Goal: Transaction & Acquisition: Purchase product/service

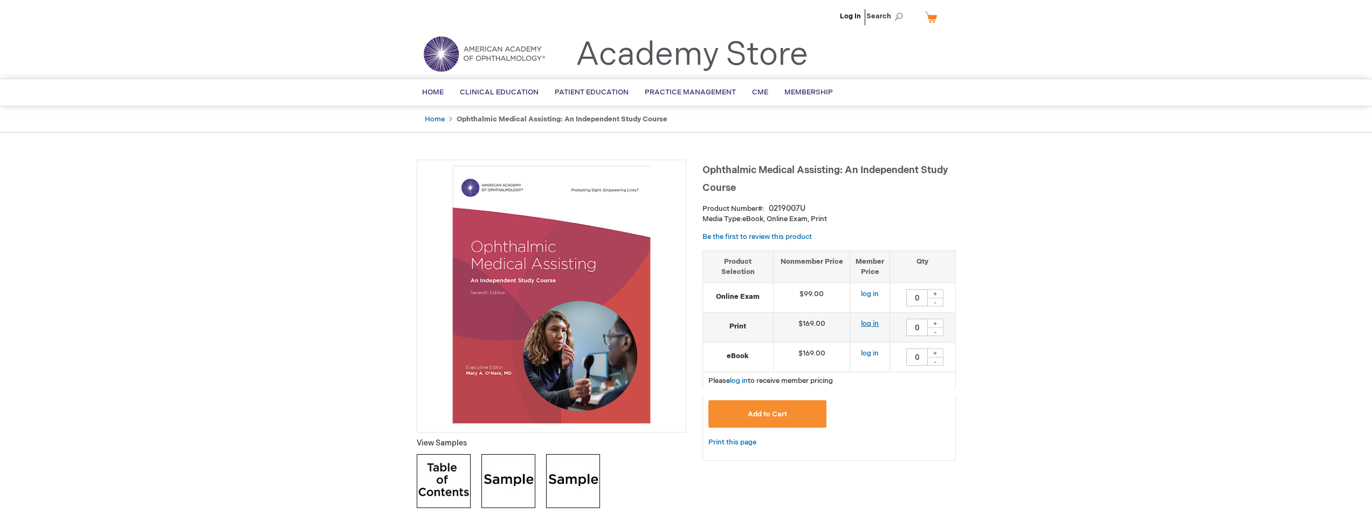
click at [870, 321] on link "log in" at bounding box center [870, 323] width 18 height 9
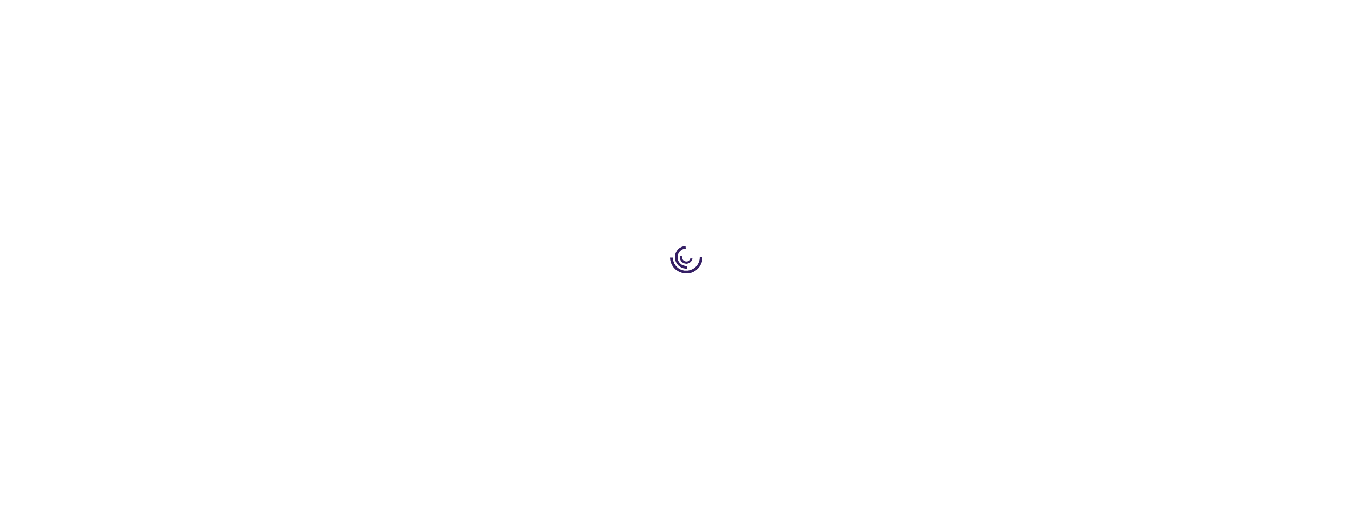
type input "0"
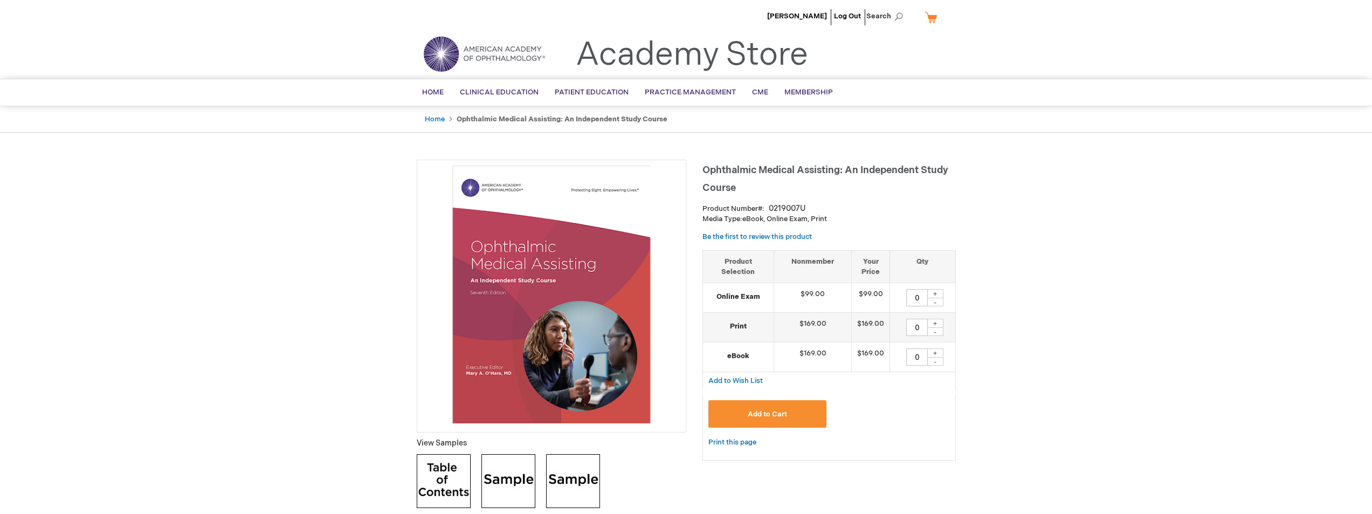
click at [934, 322] on div "+" at bounding box center [935, 323] width 16 height 9
type input "1"
click at [759, 414] on span "Add to Cart" at bounding box center [767, 414] width 39 height 9
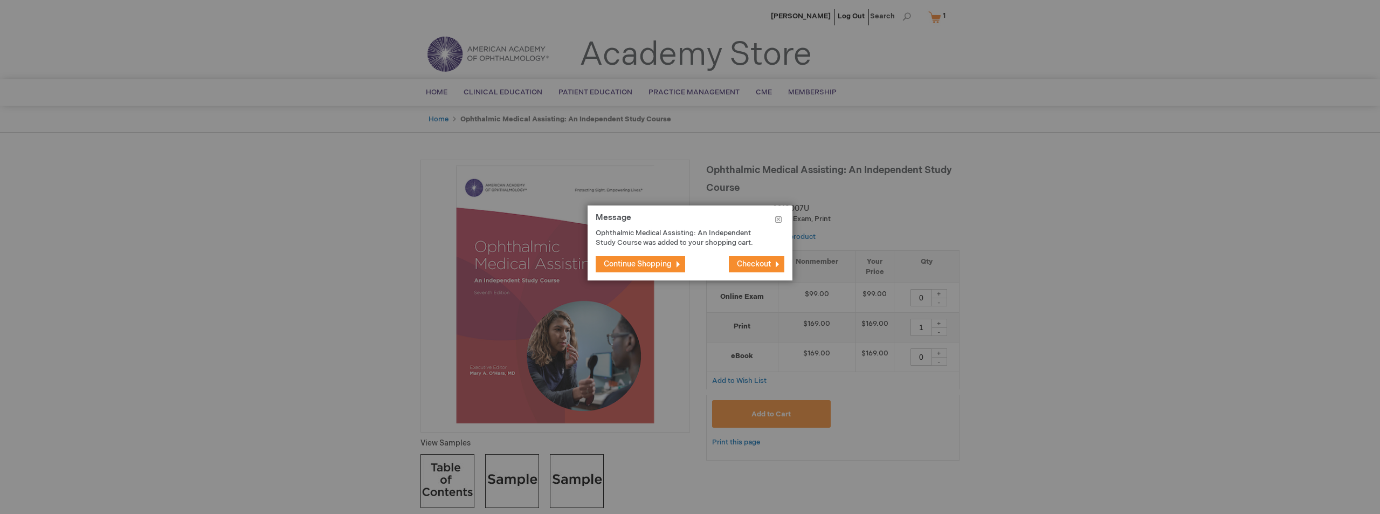
click at [753, 261] on span "Checkout" at bounding box center [754, 263] width 34 height 9
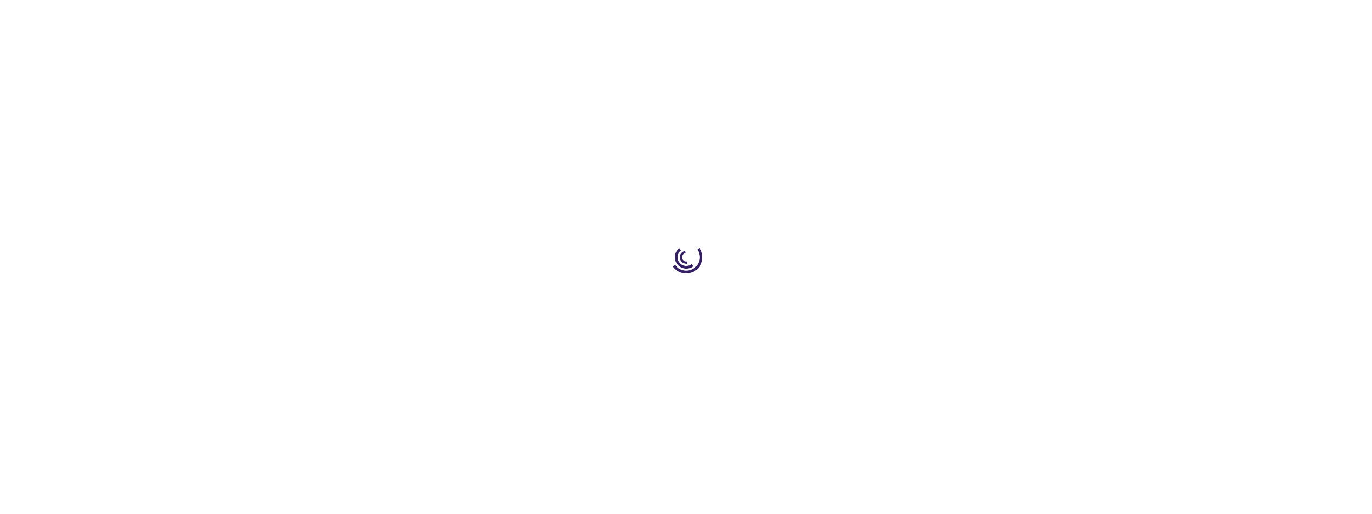
select select "US"
select select "5"
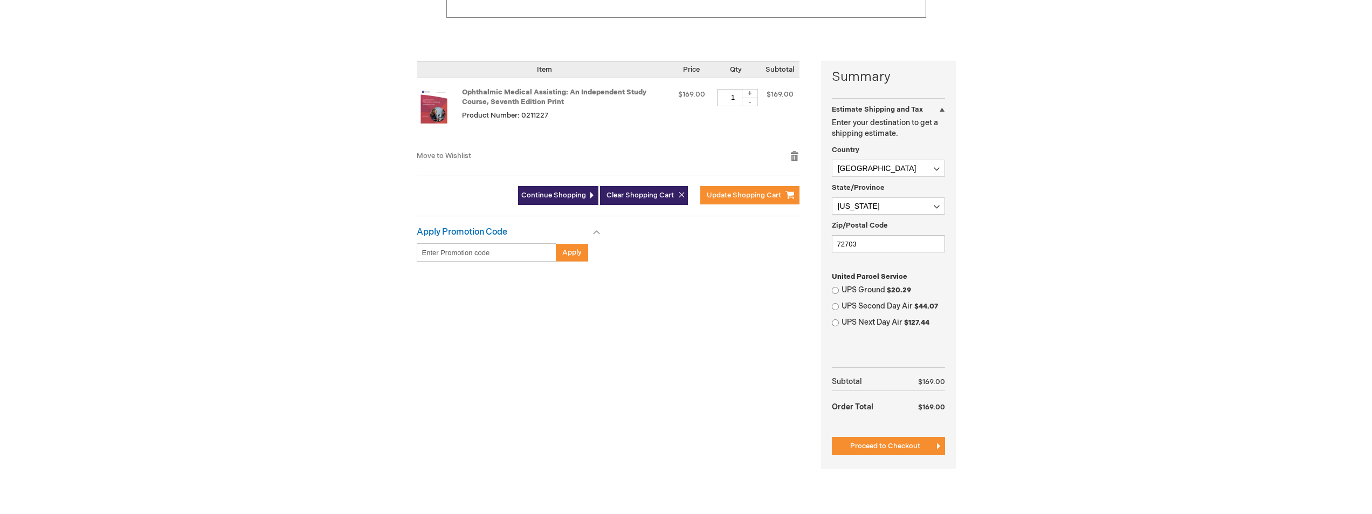
scroll to position [216, 0]
click at [835, 290] on input "UPS Ground $20.29" at bounding box center [835, 289] width 7 height 7
radio input "true"
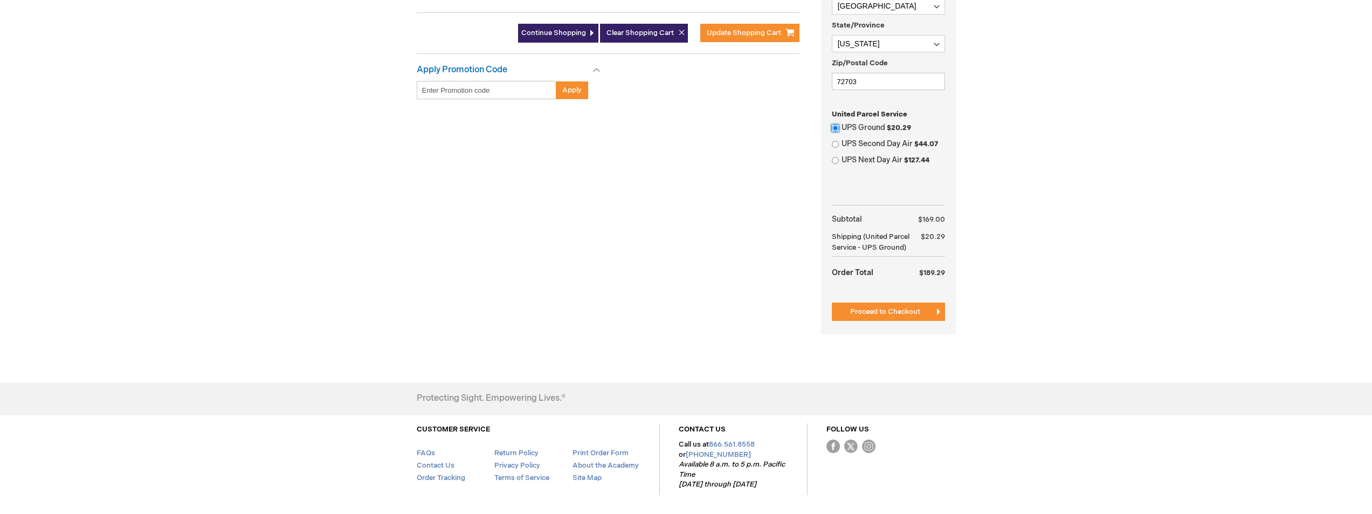
scroll to position [377, 0]
click at [896, 312] on span "Proceed to Checkout" at bounding box center [885, 311] width 70 height 9
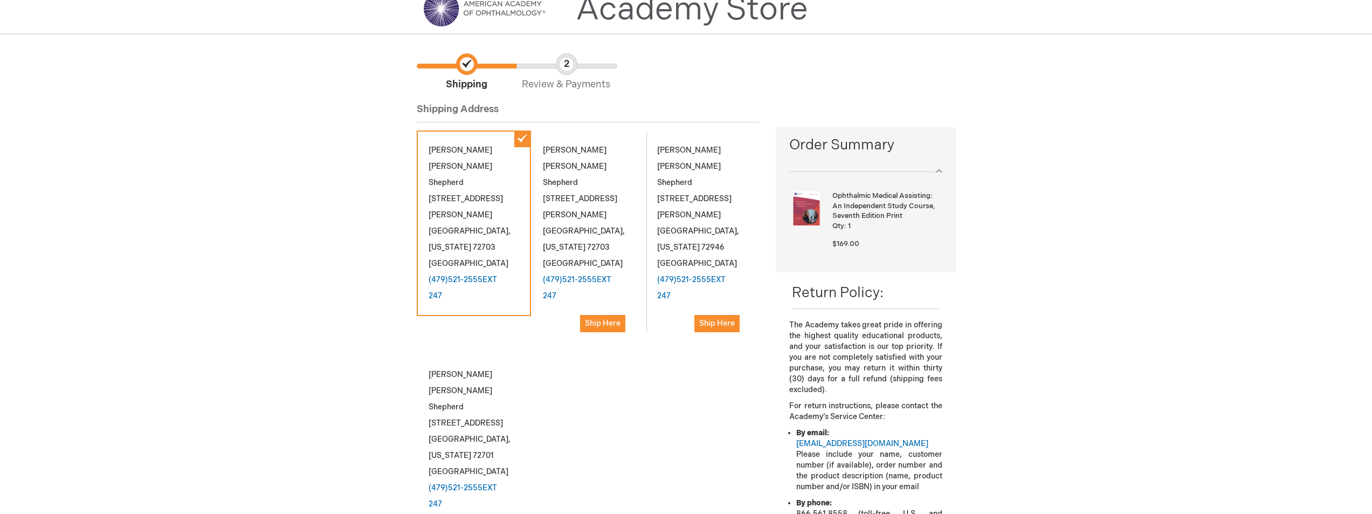
scroll to position [108, 0]
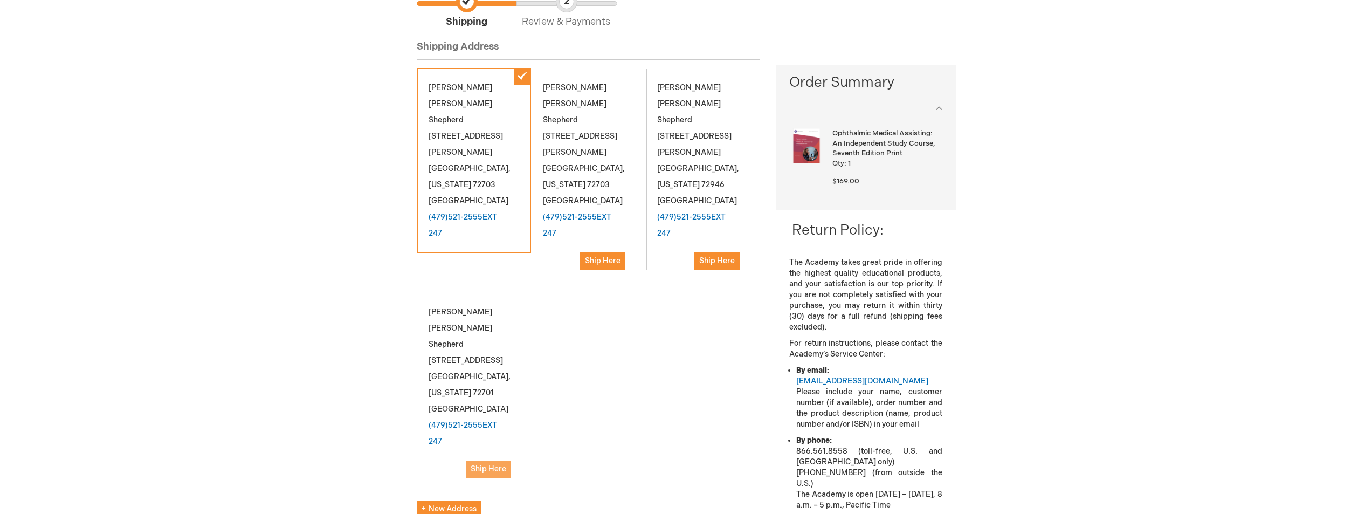
click at [485, 464] on span "Ship Here" at bounding box center [489, 468] width 36 height 9
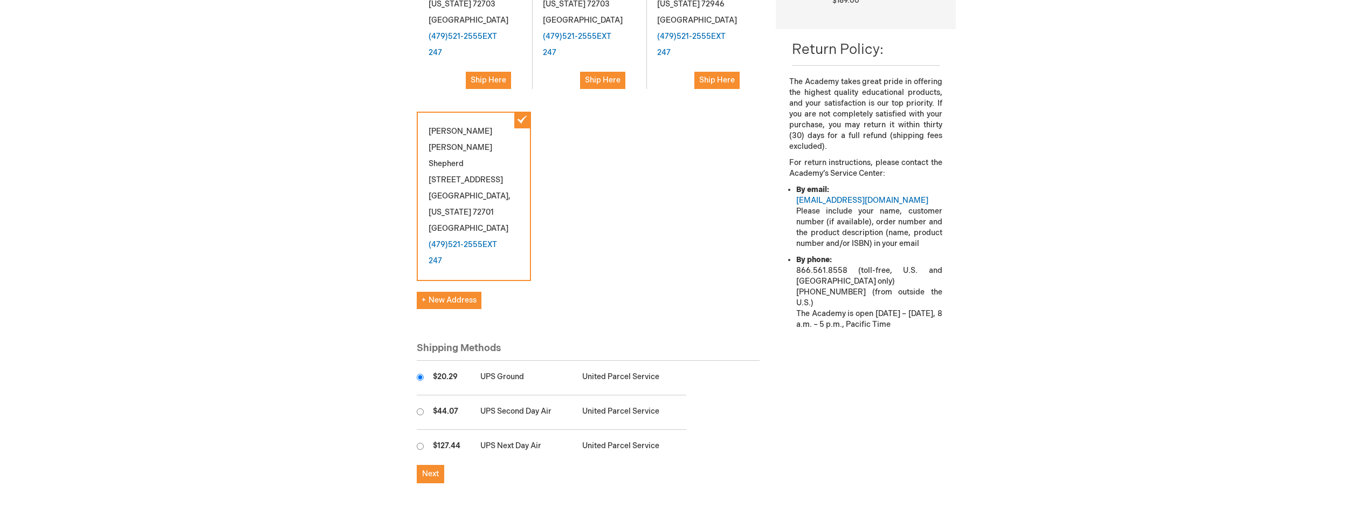
scroll to position [323, 0]
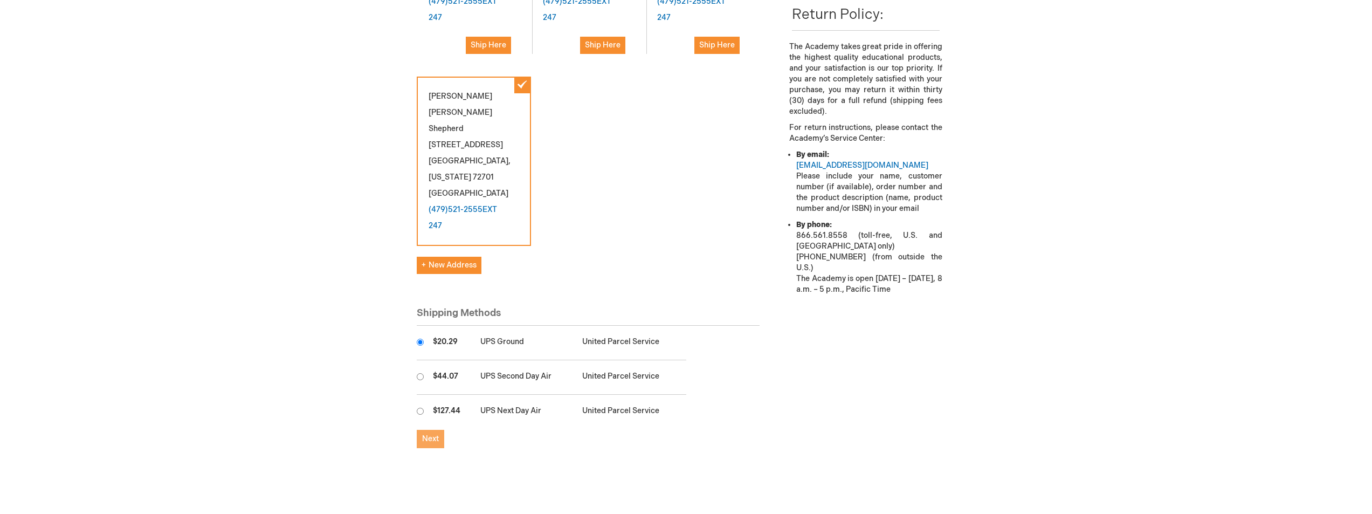
click at [432, 434] on span "Next" at bounding box center [430, 438] width 17 height 9
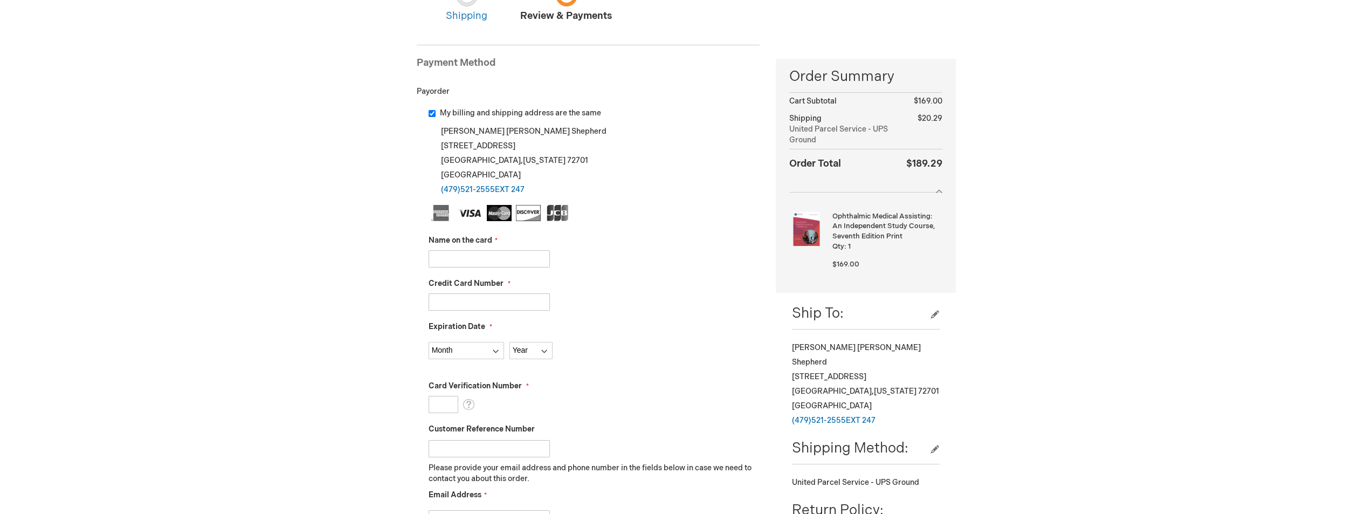
scroll to position [108, 0]
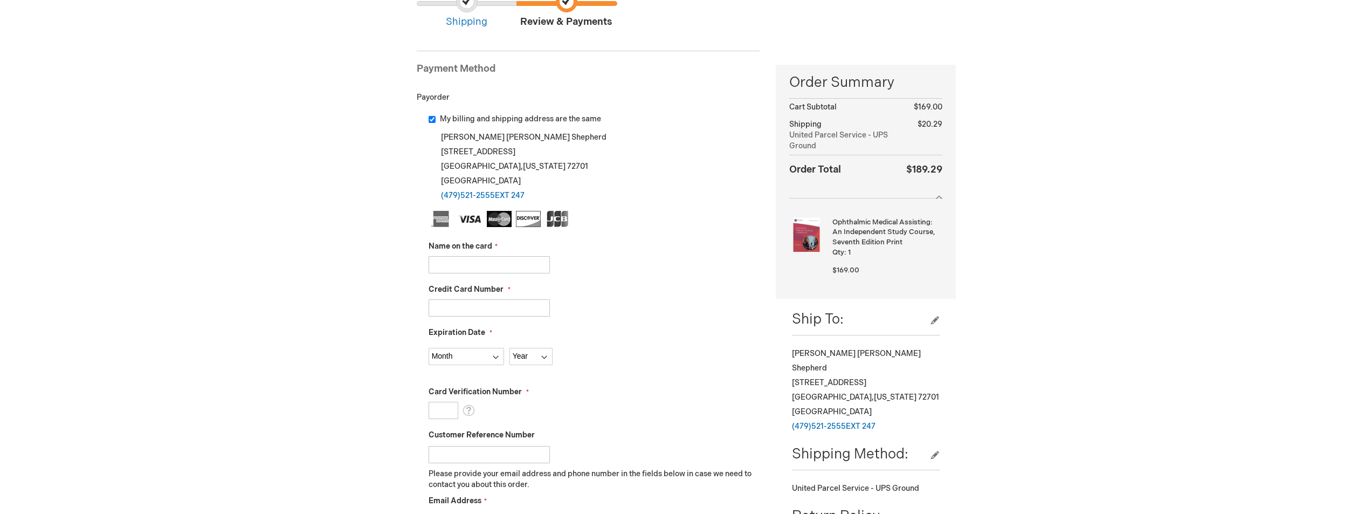
click at [512, 267] on input "Name on the card" at bounding box center [489, 264] width 121 height 17
type input "Pam Shepherd"
type input "5475750016160363"
select select "9"
select select "2027"
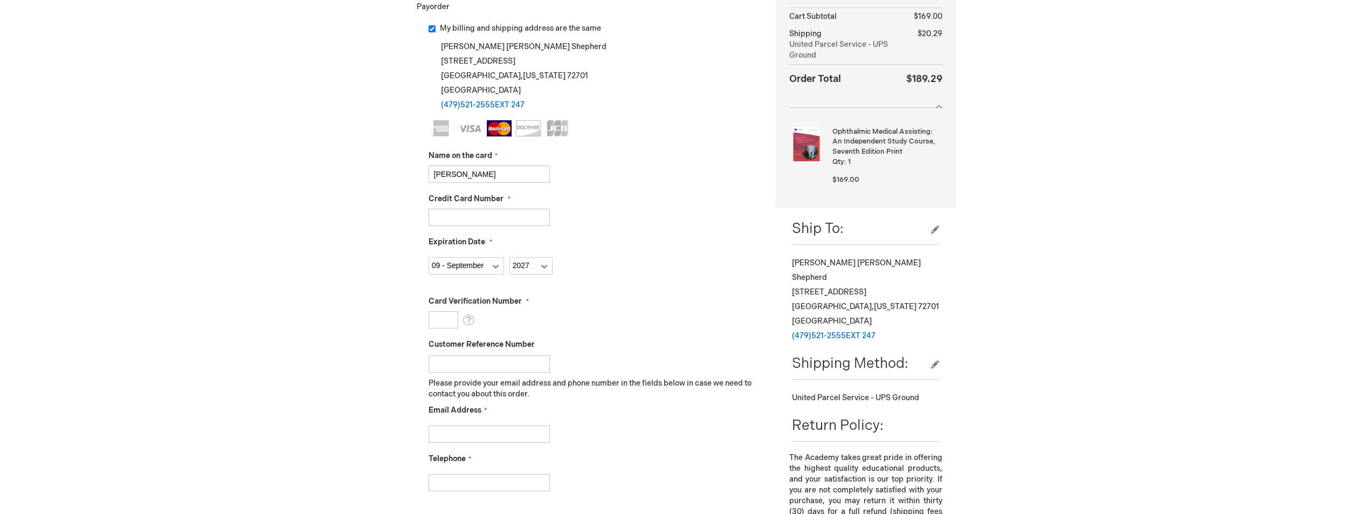
scroll to position [270, 0]
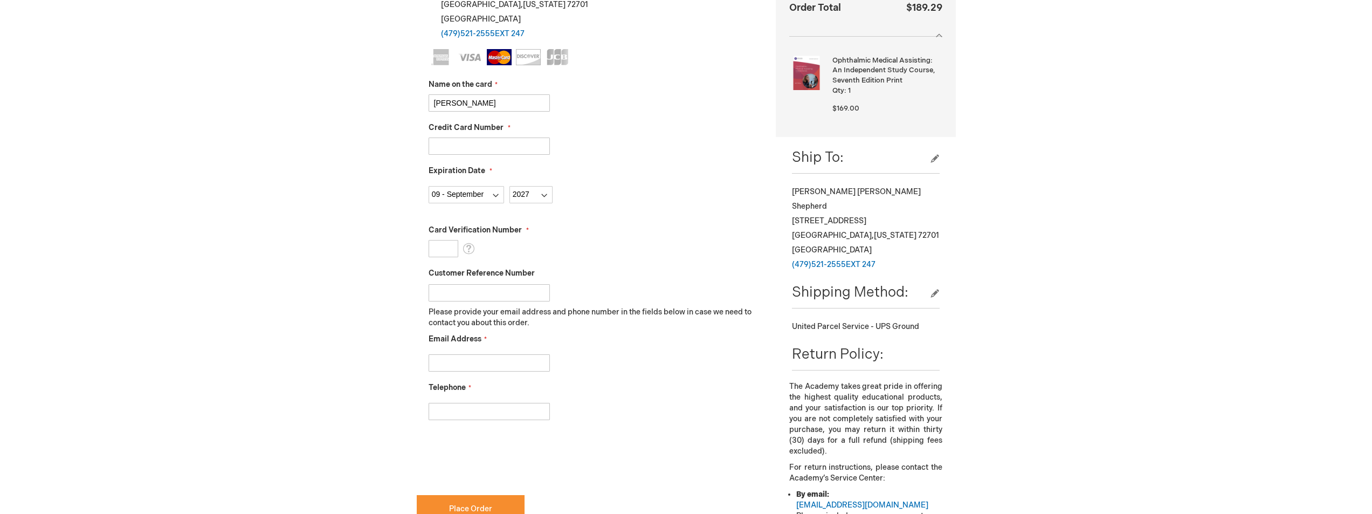
click at [452, 250] on input "Card Verification Number" at bounding box center [444, 248] width 30 height 17
type input "987"
click at [460, 296] on input "Customer Reference Number" at bounding box center [489, 292] width 121 height 17
click at [599, 213] on fieldset "Name on the card Pam Shepherd Credit Card Number 5475750016160363 Expiration Da…" at bounding box center [595, 240] width 332 height 382
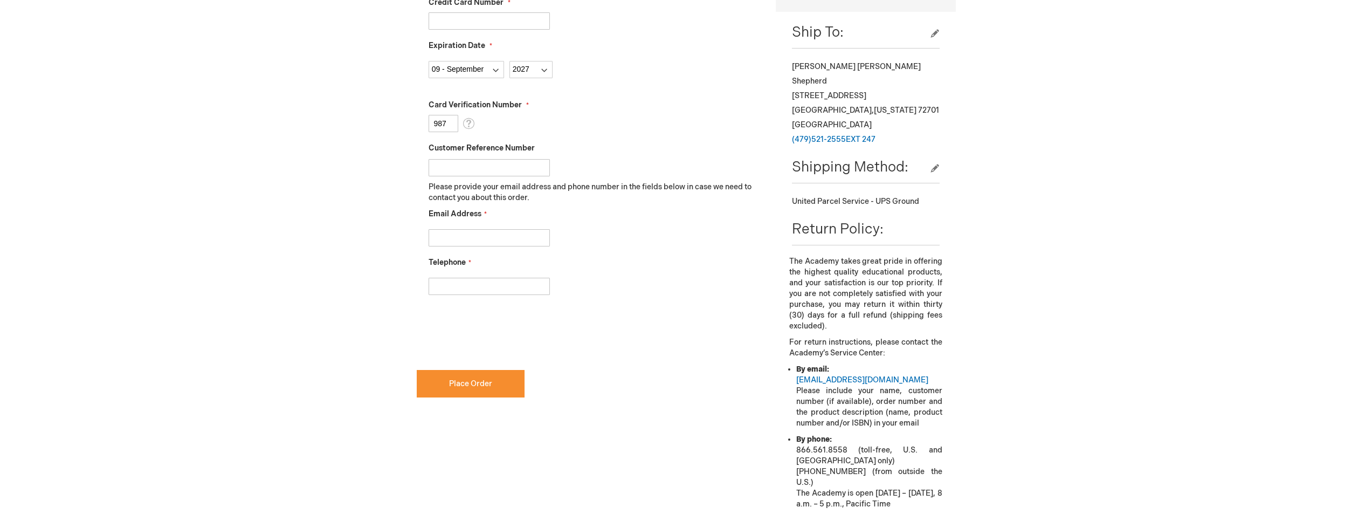
scroll to position [431, 0]
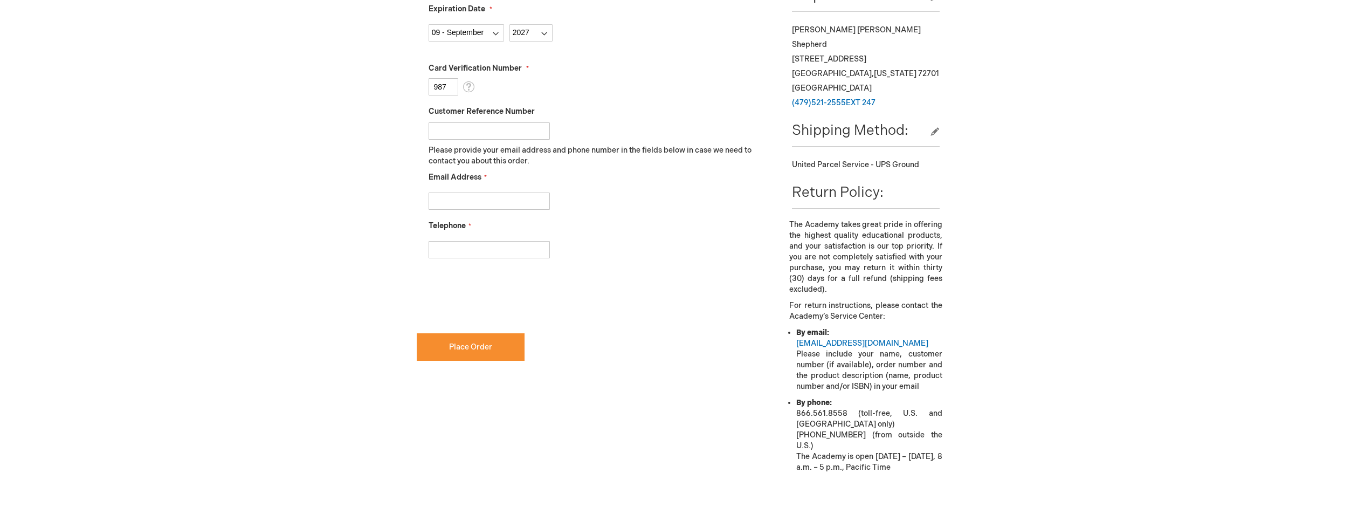
click at [480, 198] on input "Email Address" at bounding box center [489, 200] width 121 height 17
type input "shepherdp@mcdonaldeye.com"
type input "4795212555"
click at [607, 201] on div "shepherdp@mcdonaldeye.com" at bounding box center [595, 198] width 332 height 23
checkbox input "true"
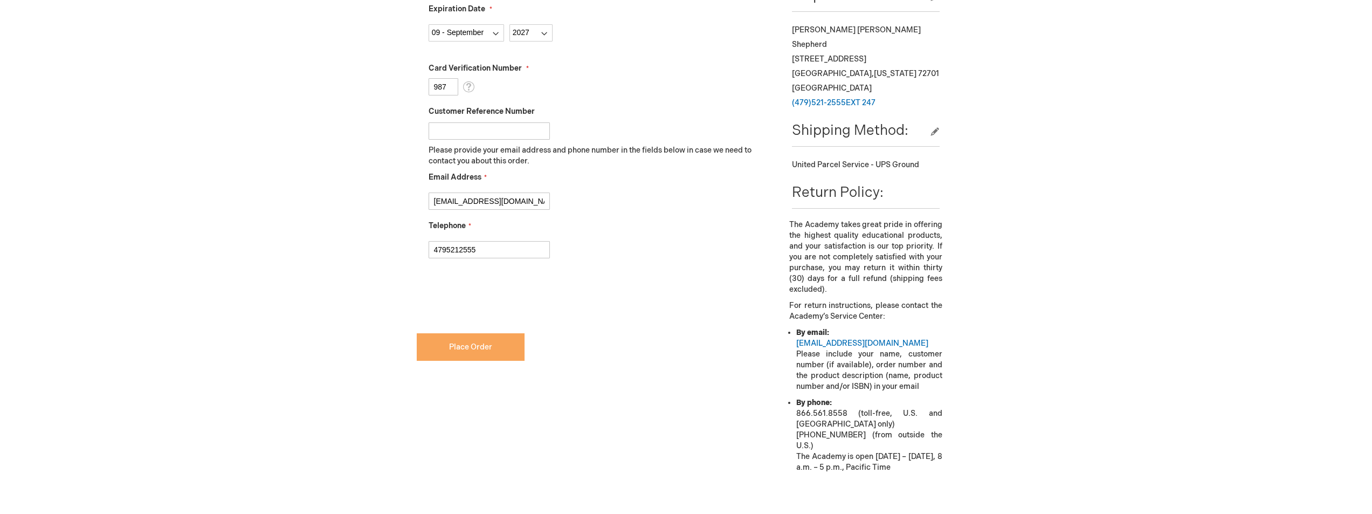
click at [460, 352] on button "Place Order" at bounding box center [471, 346] width 108 height 27
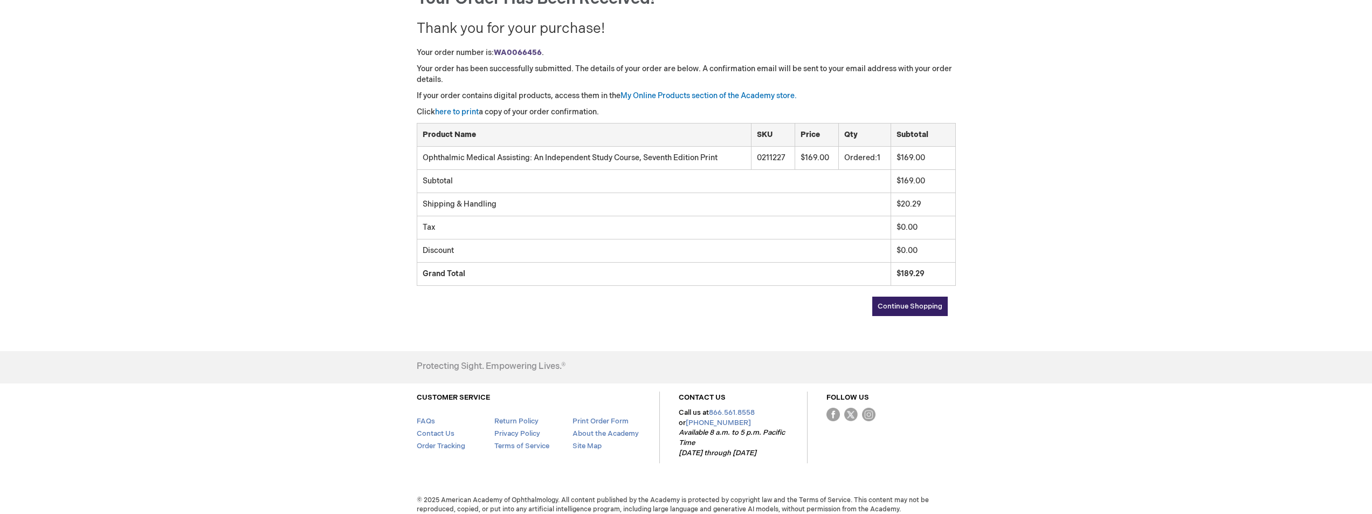
scroll to position [143, 0]
